Goal: Find specific page/section: Find specific page/section

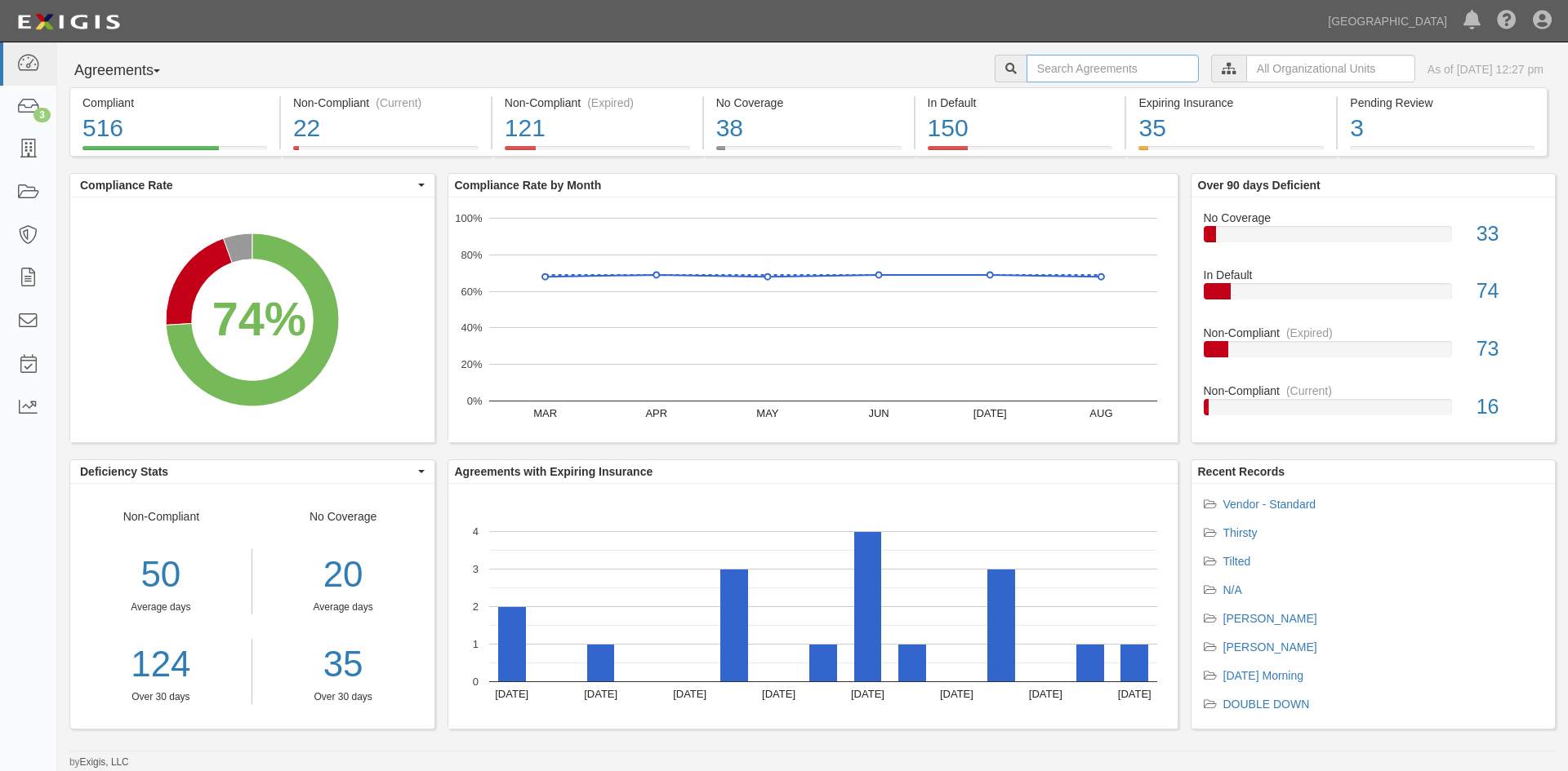
click at [1051, 67] on input "text" at bounding box center [1113, 68] width 172 height 28
type input "md yacht"
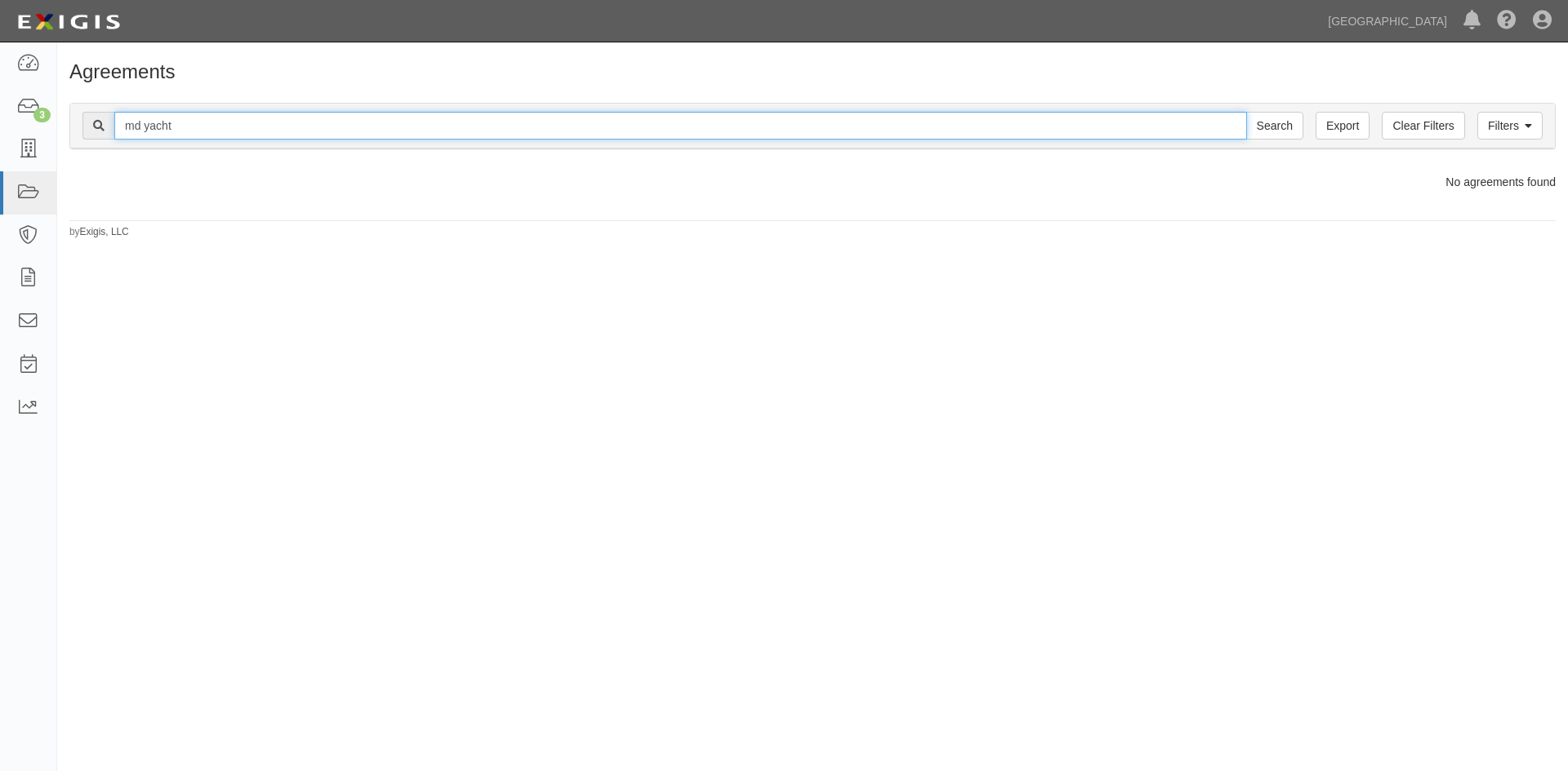
click at [225, 128] on input "md yacht" at bounding box center [681, 126] width 1133 height 28
drag, startPoint x: 225, startPoint y: 128, endPoint x: 84, endPoint y: 104, distance: 143.0
click at [84, 104] on div "Filters Clear Filters Export md yacht Search Filters" at bounding box center [812, 125] width 1485 height 45
type input "md yacht servies"
click at [1246, 112] on input "Search" at bounding box center [1274, 126] width 57 height 28
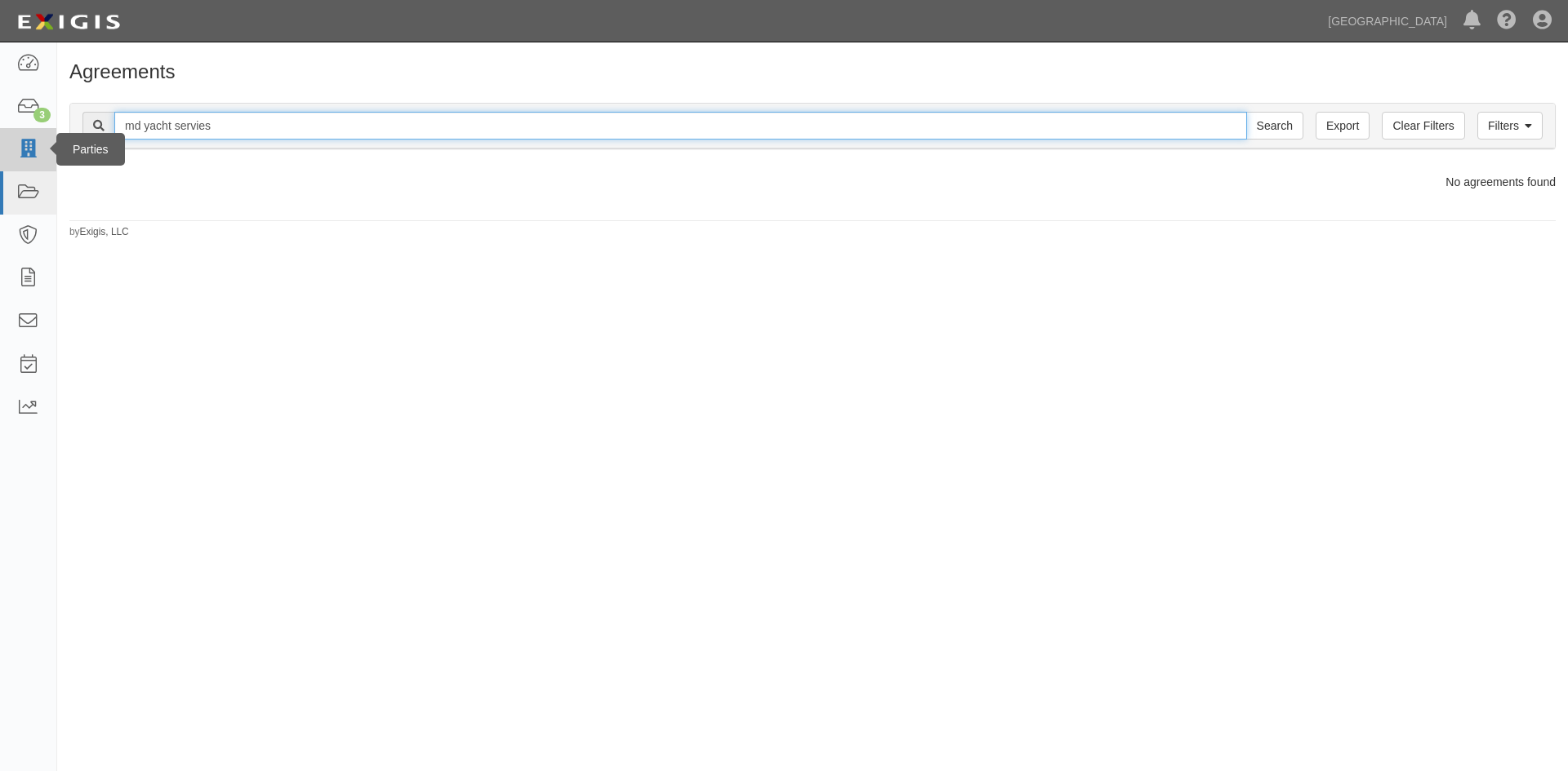
drag, startPoint x: 258, startPoint y: 126, endPoint x: 51, endPoint y: 132, distance: 207.1
click at [51, 132] on body "Toggle navigation Dashboard 3 Inbox Parties Agreements Coverages Documents Mess…" at bounding box center [784, 372] width 1568 height 744
type input "vendor"
click at [1246, 112] on input "Search" at bounding box center [1274, 126] width 57 height 28
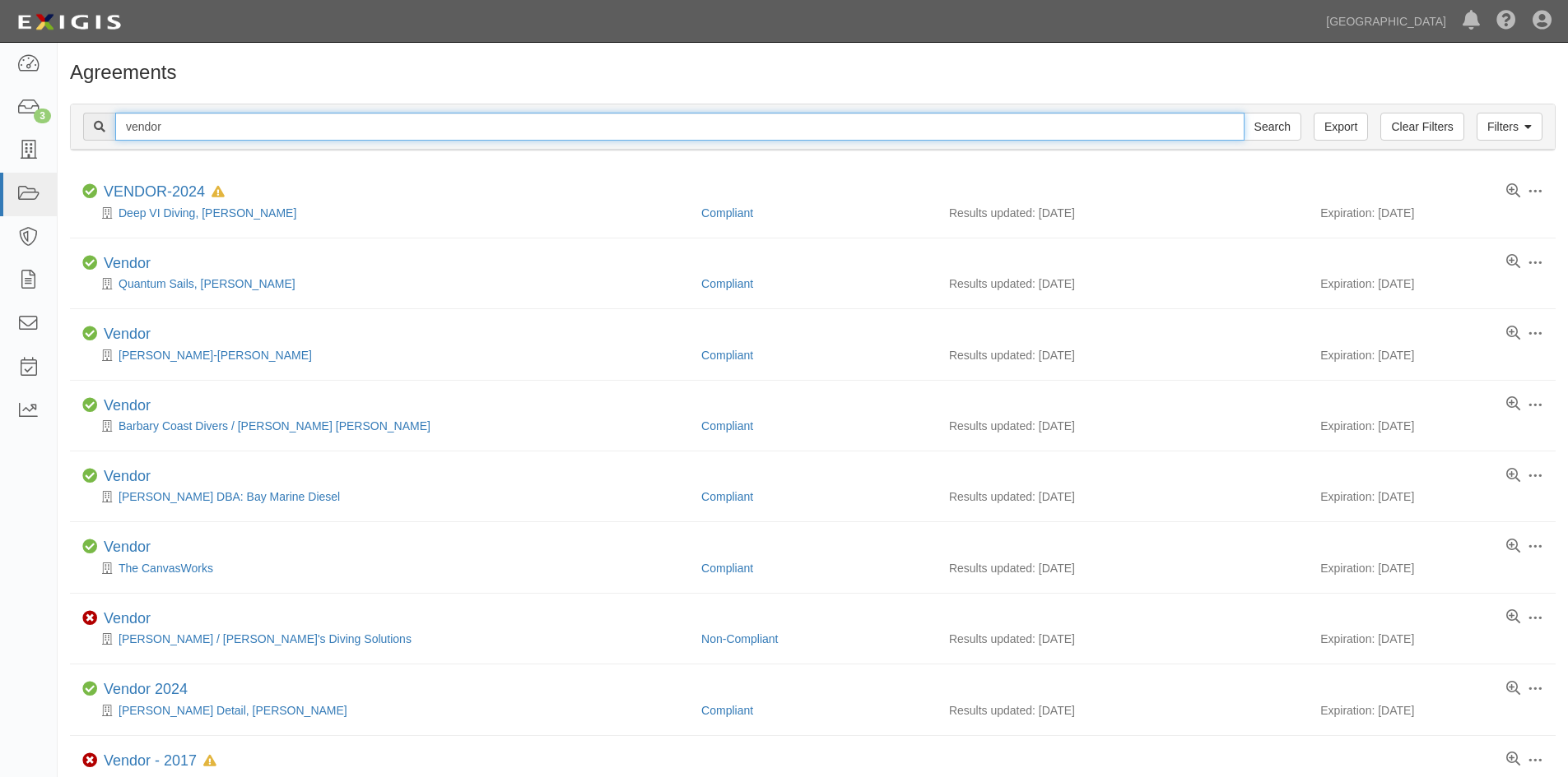
drag, startPoint x: 254, startPoint y: 131, endPoint x: 76, endPoint y: 125, distance: 178.1
click at [76, 125] on div "Filters Clear Filters Export vendor Search Filters" at bounding box center [813, 126] width 1484 height 45
type input "f"
type input "darren cowdery"
click at [1243, 113] on input "Search" at bounding box center [1272, 127] width 57 height 28
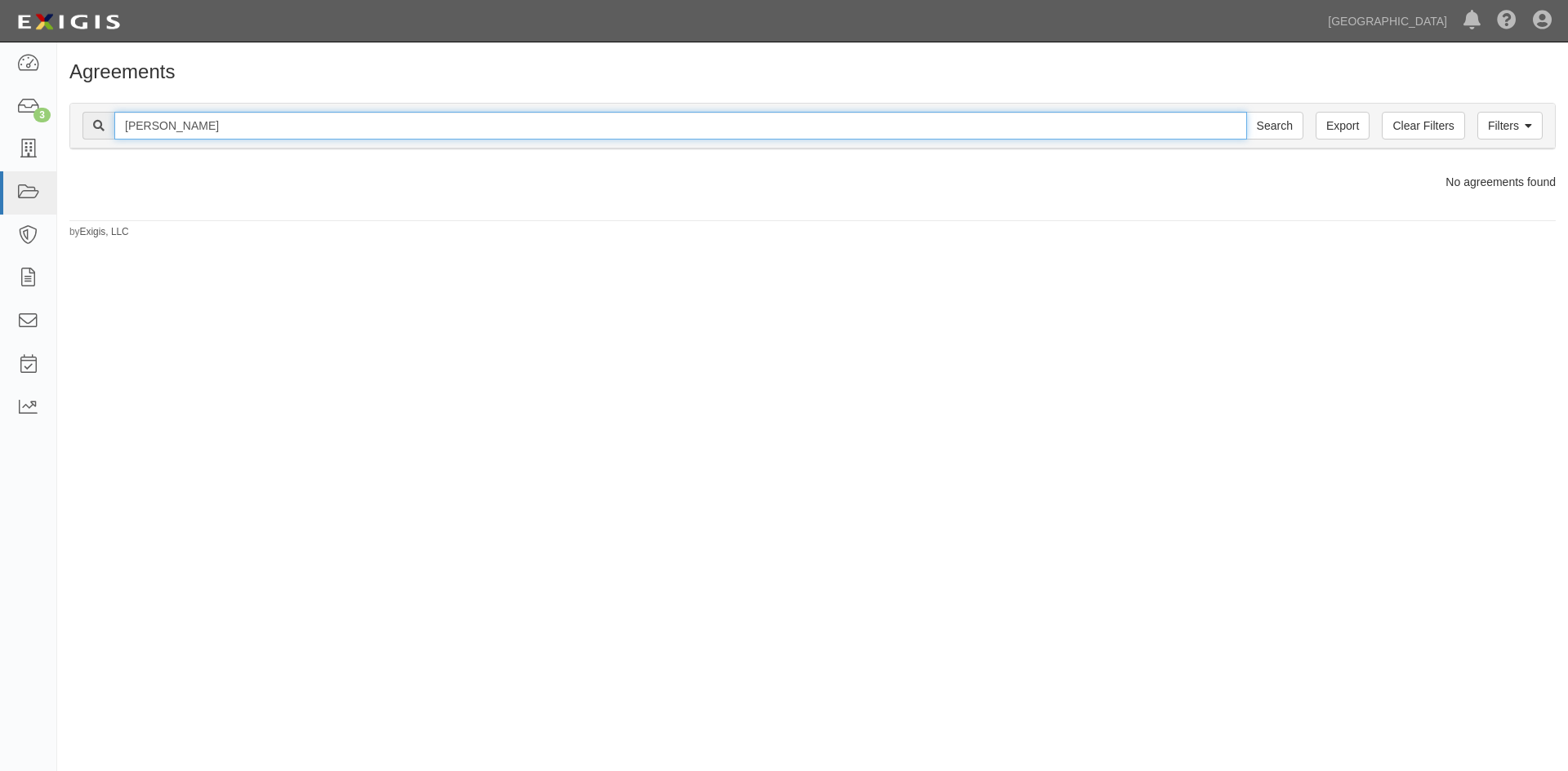
drag, startPoint x: 230, startPoint y: 130, endPoint x: 67, endPoint y: 131, distance: 163.0
click at [67, 131] on div "Filters Clear Filters Export [PERSON_NAME] Search Filters Compliance Status Com…" at bounding box center [812, 129] width 1511 height 75
